Goal: Download file/media

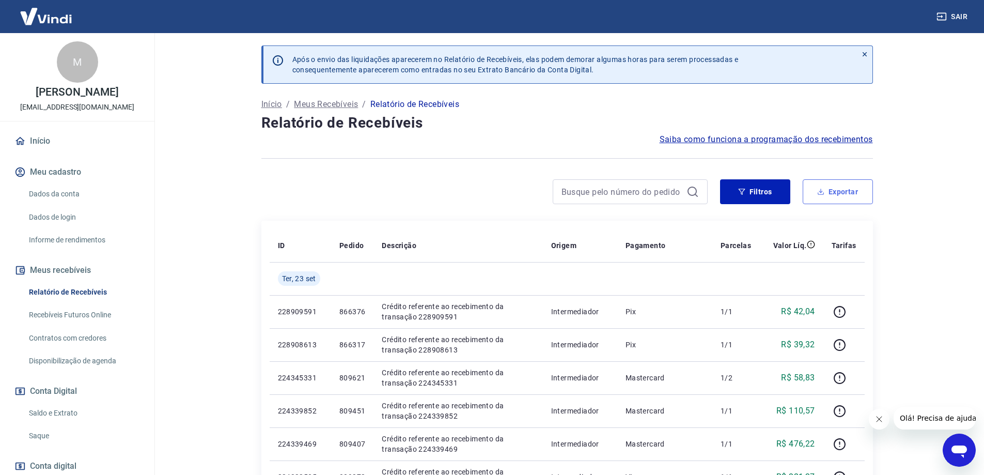
click at [822, 196] on button "Exportar" at bounding box center [838, 191] width 70 height 25
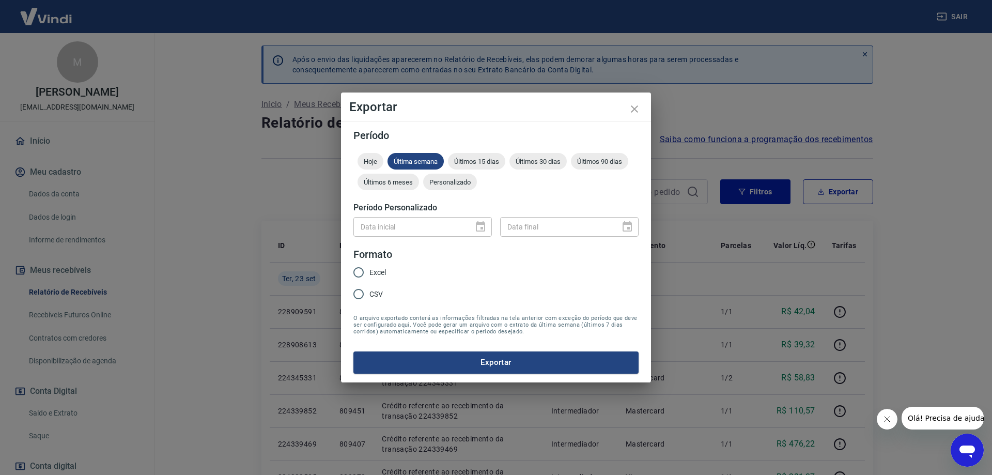
drag, startPoint x: 366, startPoint y: 294, endPoint x: 375, endPoint y: 289, distance: 10.4
click at [366, 294] on input "CSV" at bounding box center [359, 294] width 22 height 22
radio input "true"
click at [481, 225] on div "Data inicial" at bounding box center [422, 226] width 138 height 19
click at [438, 187] on div "Personalizado" at bounding box center [450, 182] width 54 height 17
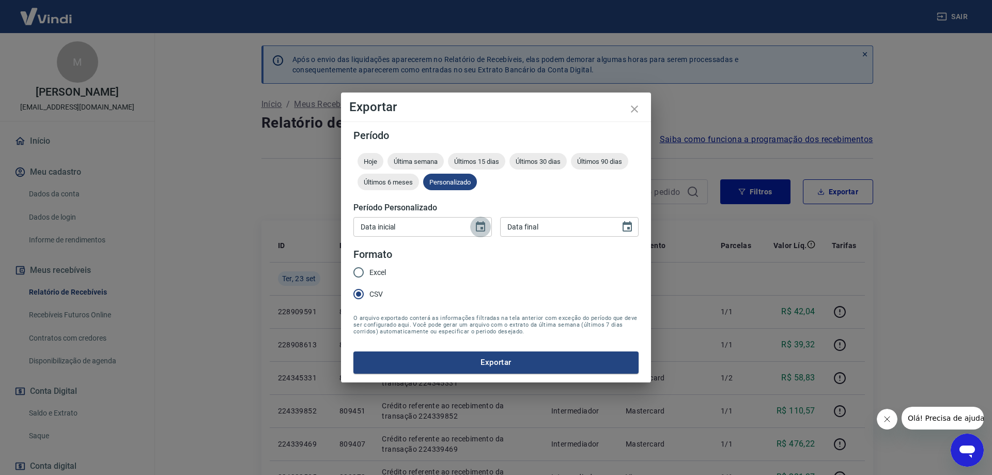
click at [485, 226] on icon "Choose date" at bounding box center [480, 226] width 9 height 10
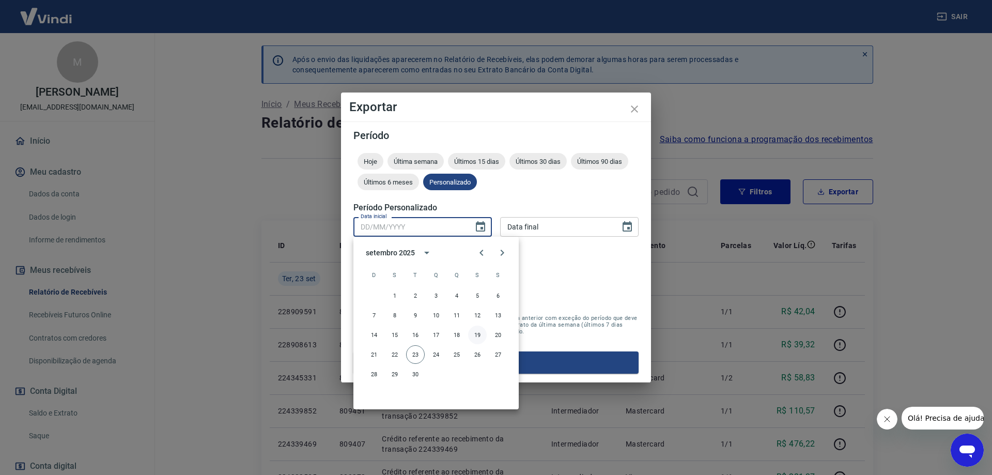
click at [483, 335] on button "19" at bounding box center [477, 335] width 19 height 19
type input "[DATE]"
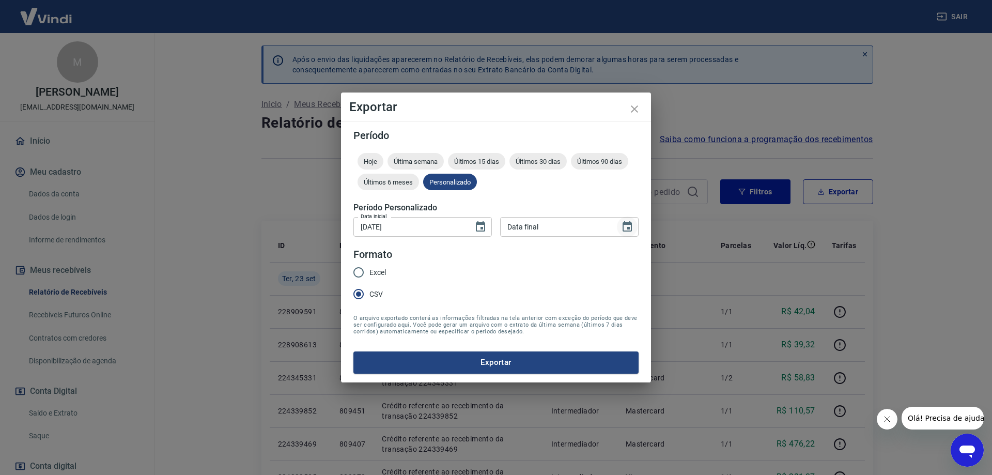
click at [628, 223] on icon "Choose date" at bounding box center [627, 226] width 9 height 10
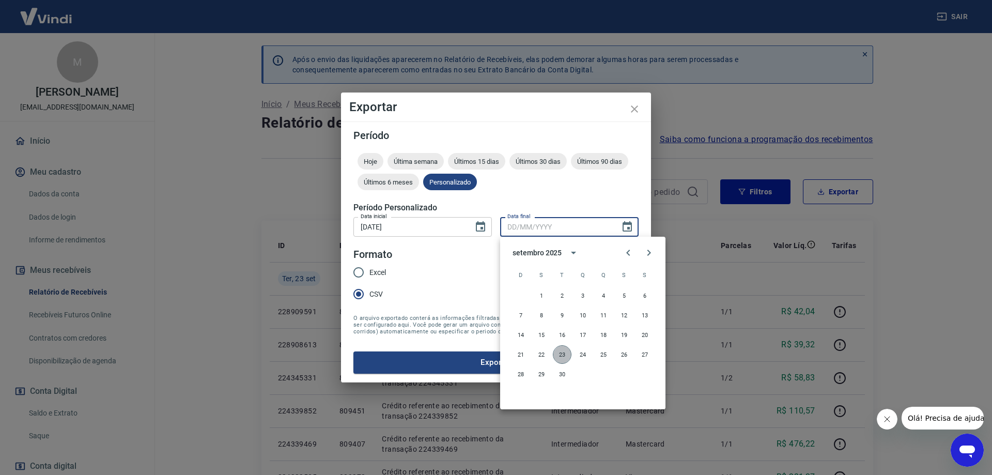
click at [559, 356] on button "23" at bounding box center [562, 354] width 19 height 19
type input "[DATE]"
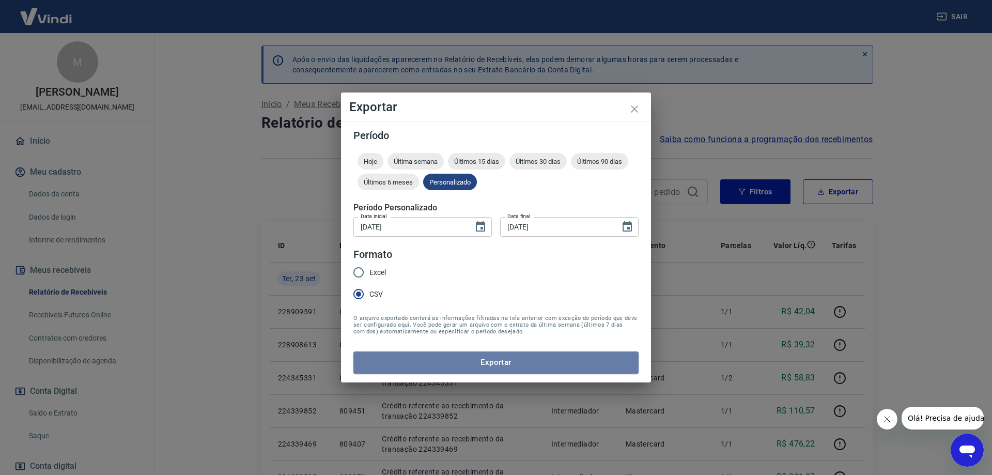
click at [552, 362] on button "Exportar" at bounding box center [495, 362] width 285 height 22
